Goal: Transaction & Acquisition: Purchase product/service

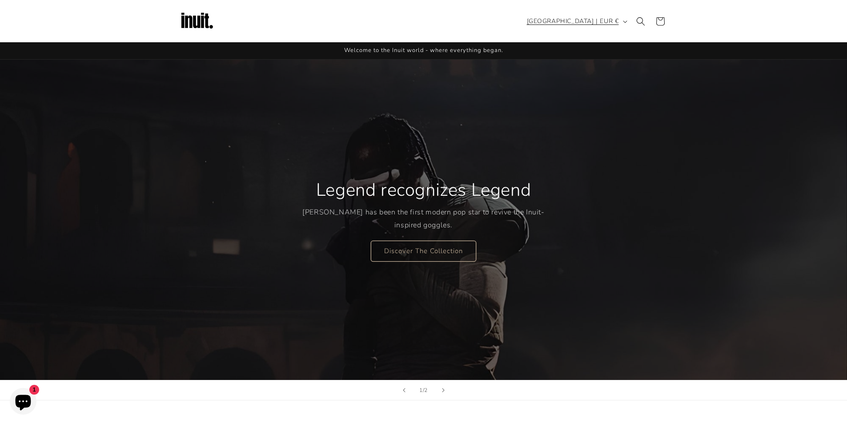
click at [579, 27] on button "[GEOGRAPHIC_DATA] | EUR €" at bounding box center [575, 21] width 109 height 17
click at [663, 22] on icon at bounding box center [659, 21] width 21 height 21
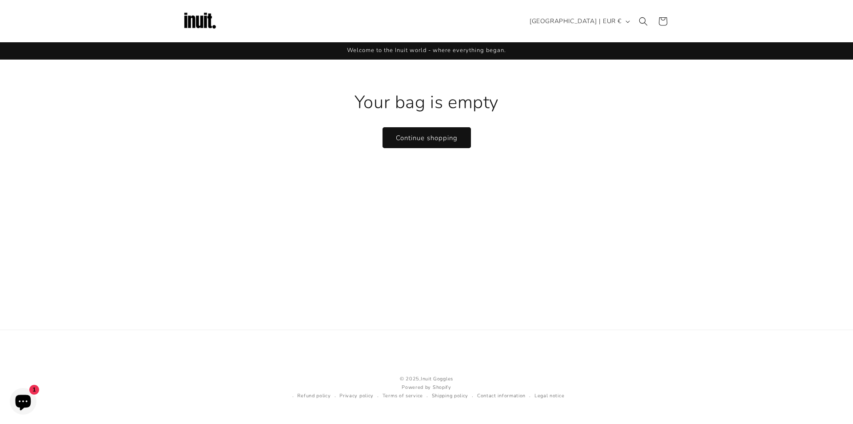
click at [205, 26] on img at bounding box center [200, 22] width 36 height 36
